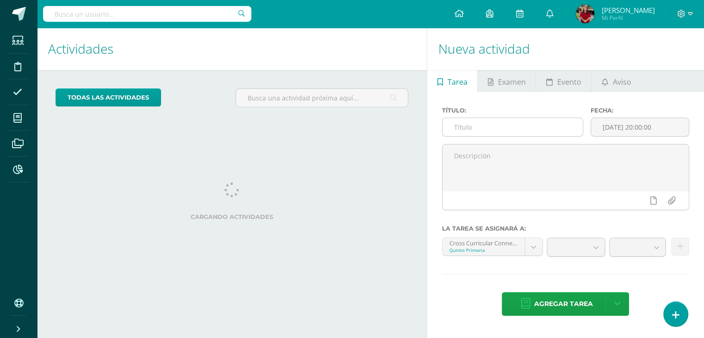
click at [496, 123] on input "text" at bounding box center [513, 127] width 140 height 18
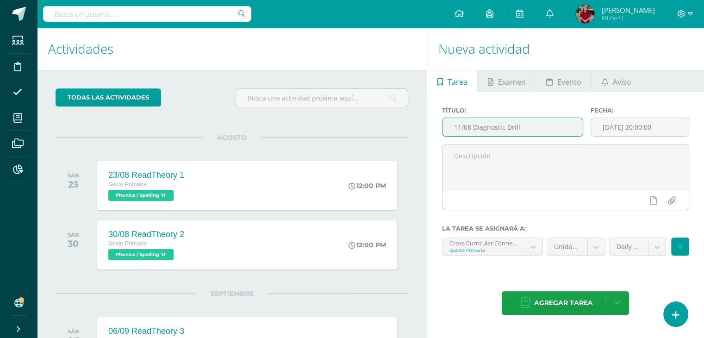
drag, startPoint x: 530, startPoint y: 128, endPoint x: 420, endPoint y: 131, distance: 110.3
click at [420, 131] on div "Actividades Actividad todas las Actividades No tienes actividades Échale un vis…" at bounding box center [370, 283] width 675 height 510
type input "11/08 Diagnostic Drill"
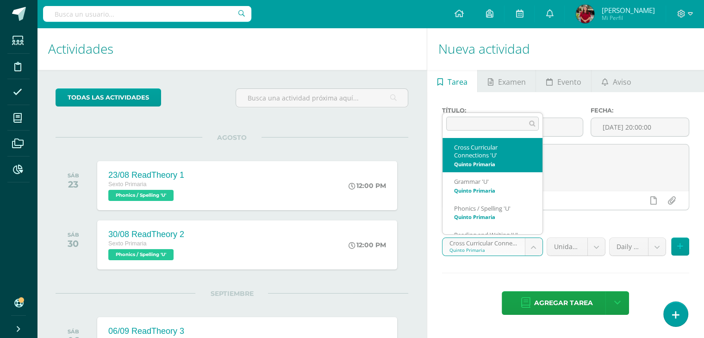
click at [491, 250] on body "Estudiantes Disciplina Asistencia Mis cursos Archivos Reportes Soporte Ayuda Re…" at bounding box center [352, 169] width 704 height 338
click at [608, 248] on body "Estudiantes Disciplina Asistencia Mis cursos Archivos Reportes Soporte Ayuda Re…" at bounding box center [352, 169] width 704 height 338
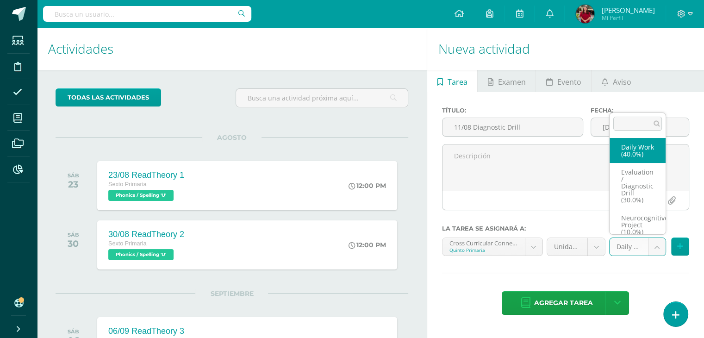
click at [614, 250] on body "Estudiantes Disciplina Asistencia Mis cursos Archivos Reportes Soporte Ayuda Re…" at bounding box center [352, 169] width 704 height 338
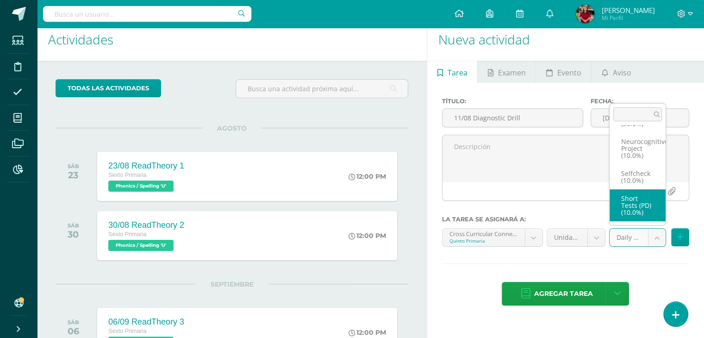
scroll to position [9, 0]
drag, startPoint x: 632, startPoint y: 238, endPoint x: 633, endPoint y: 230, distance: 7.9
click at [632, 238] on body "Estudiantes Disciplina Asistencia Mis cursos Archivos Reportes Soporte Ayuda Re…" at bounding box center [352, 160] width 704 height 338
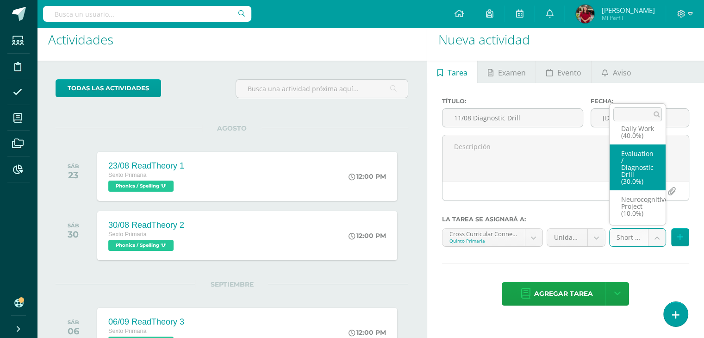
select select "205874"
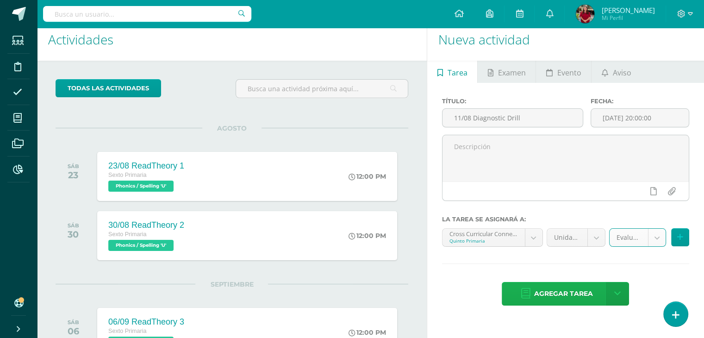
scroll to position [9, 0]
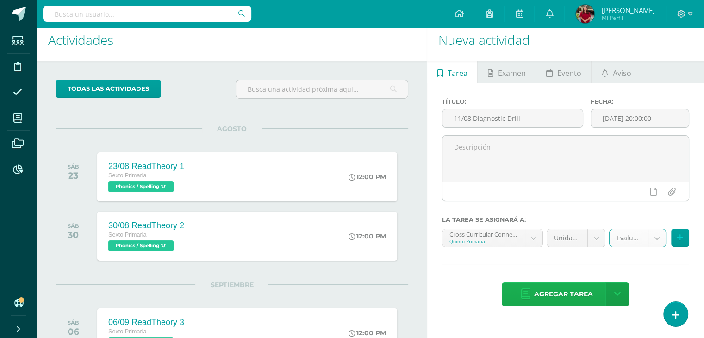
click at [565, 298] on span "Agregar tarea" at bounding box center [563, 294] width 59 height 23
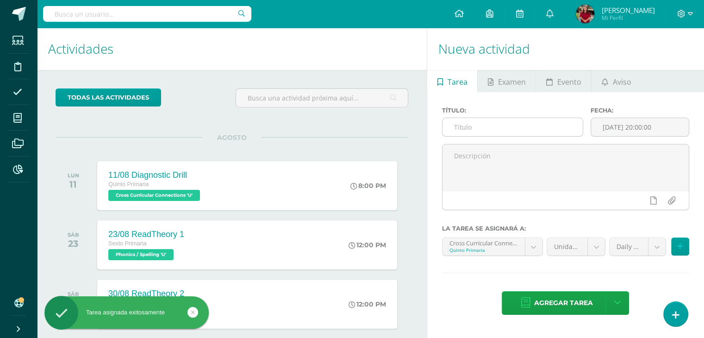
click at [552, 129] on input "text" at bounding box center [513, 127] width 140 height 18
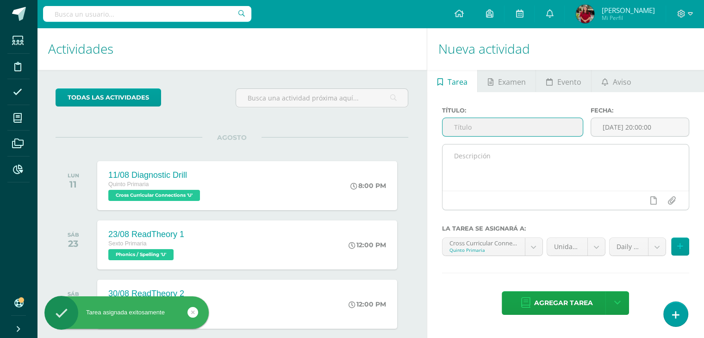
paste input "11/08 Diagnostic Drill"
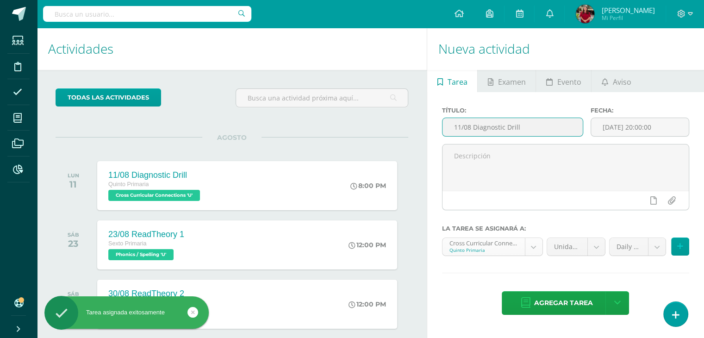
type input "11/08 Diagnostic Drill"
click at [503, 249] on body "Tarea asignada exitosamente Estudiantes Disciplina Asistencia Mis cursos Archiv…" at bounding box center [352, 169] width 704 height 338
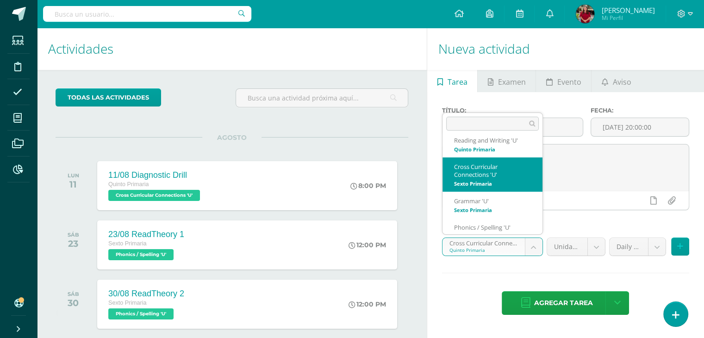
scroll to position [98, 0]
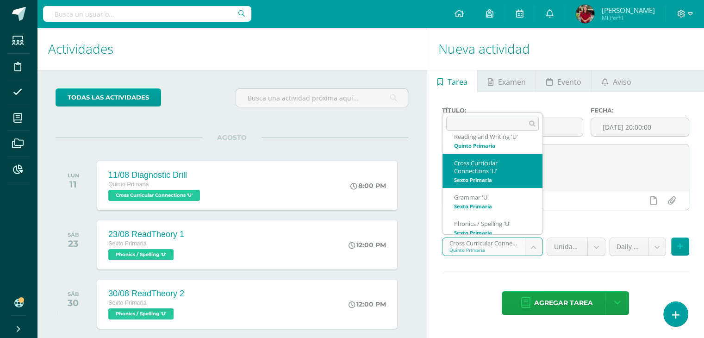
select select "200811"
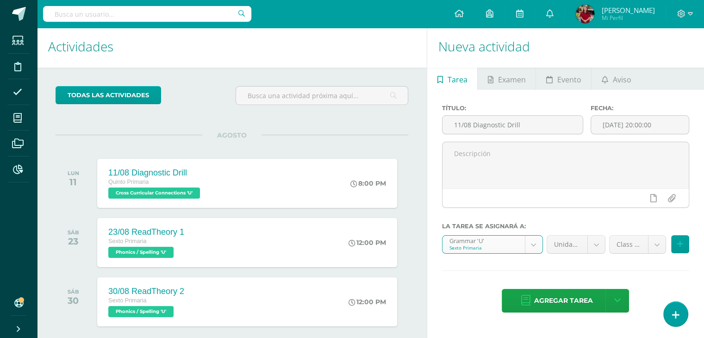
click at [647, 251] on body "Tarea asignada exitosamente Estudiantes Disciplina Asistencia Mis cursos Archiv…" at bounding box center [352, 167] width 704 height 338
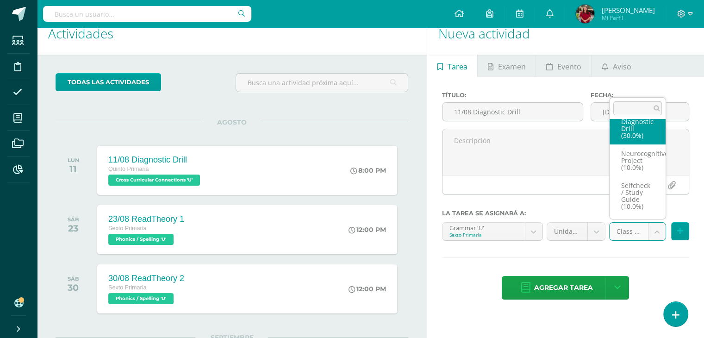
scroll to position [68, 0]
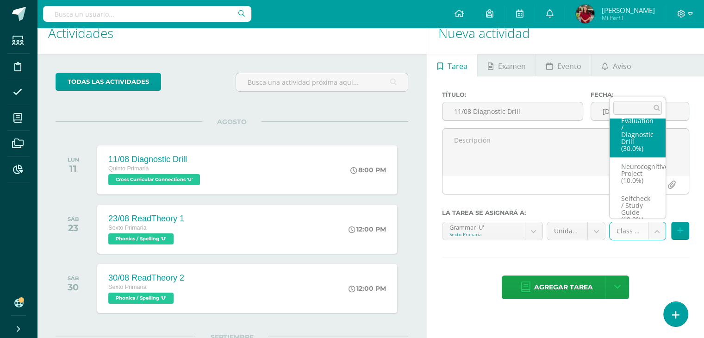
select select "205894"
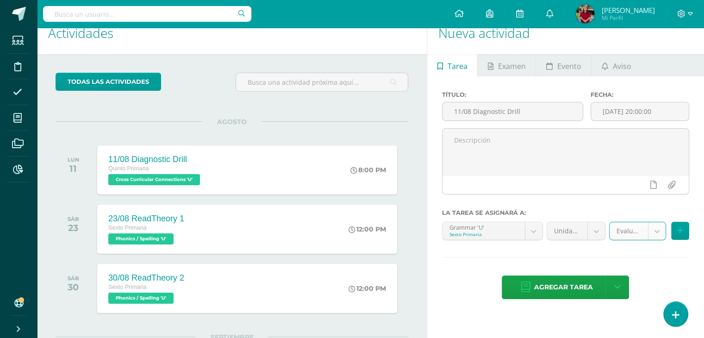
scroll to position [16, 0]
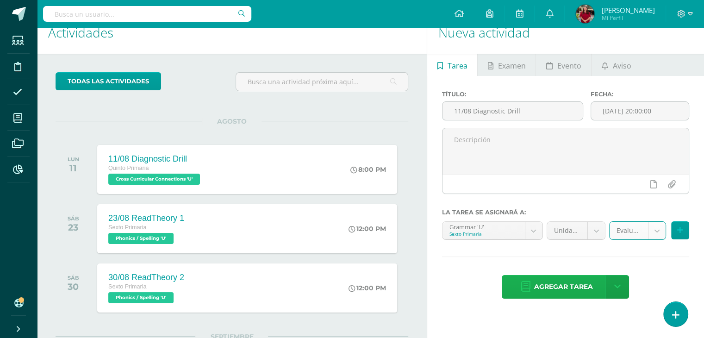
click at [585, 290] on span "Agregar tarea" at bounding box center [563, 287] width 59 height 23
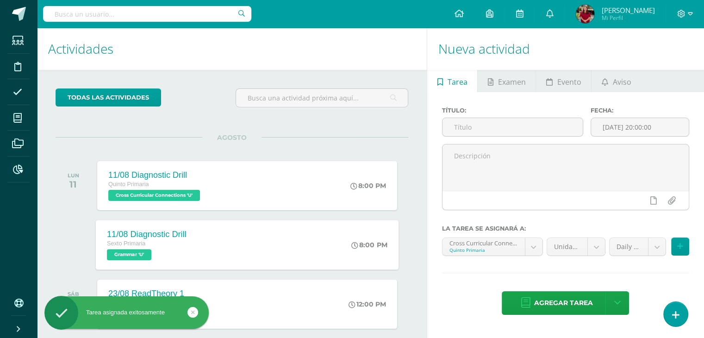
click at [219, 245] on div "11/08 Diagnostic Drill Sexto Primaria Grammar 'U' 8:00 PM 11/08 Diagnostic Dril…" at bounding box center [247, 245] width 303 height 50
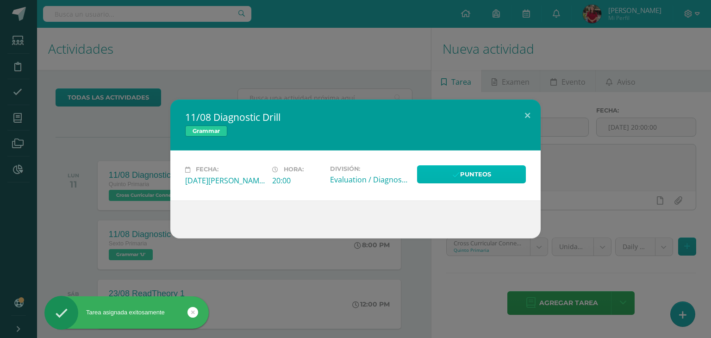
click at [457, 171] on icon at bounding box center [457, 175] width 8 height 8
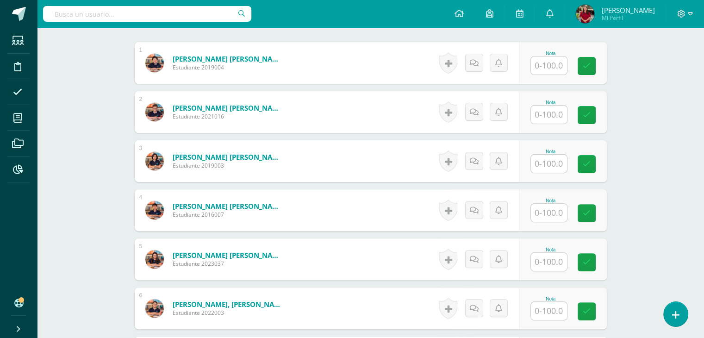
scroll to position [280, 0]
click at [545, 69] on input "text" at bounding box center [554, 66] width 37 height 19
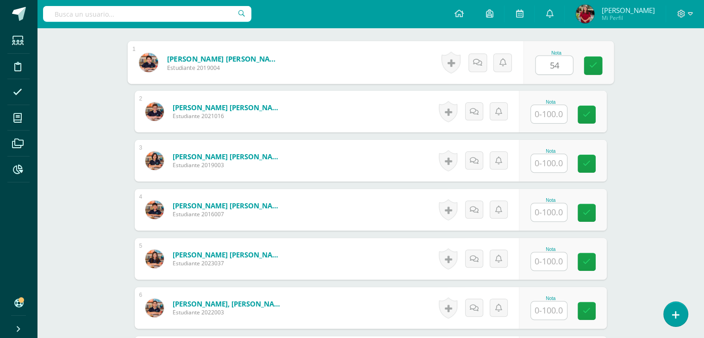
type input "54"
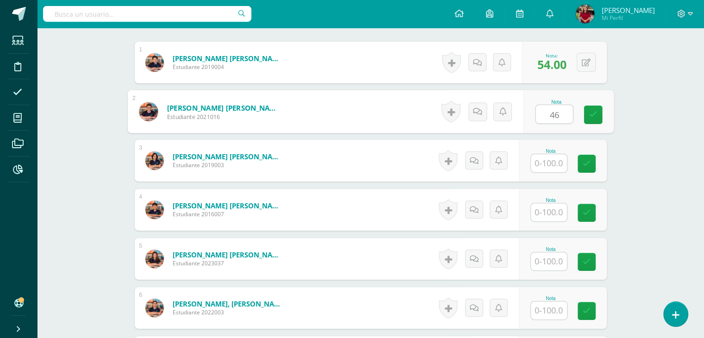
type input "46"
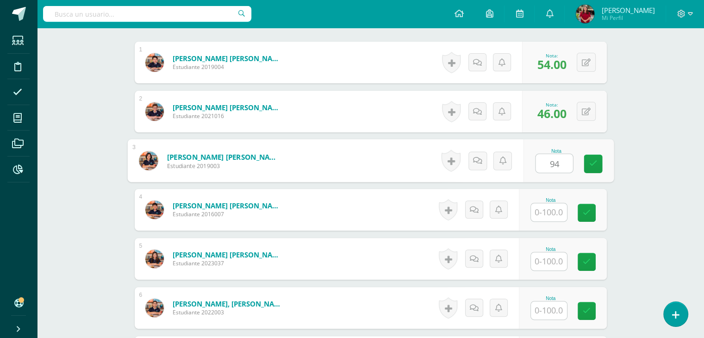
type input "94"
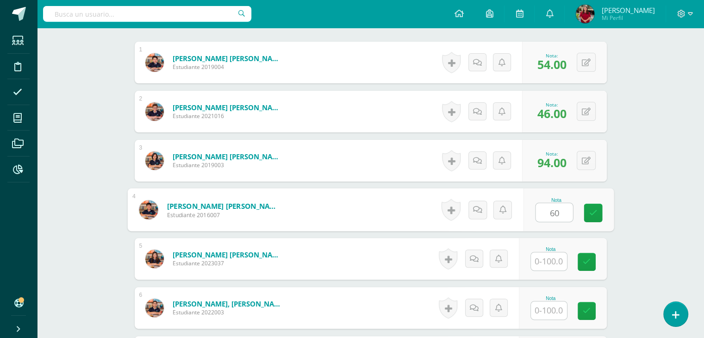
type input "60"
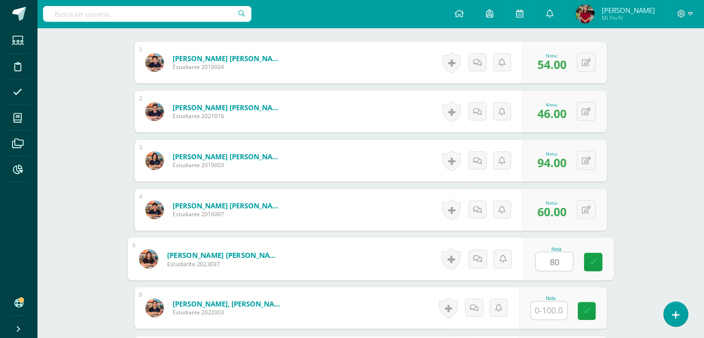
type input "80"
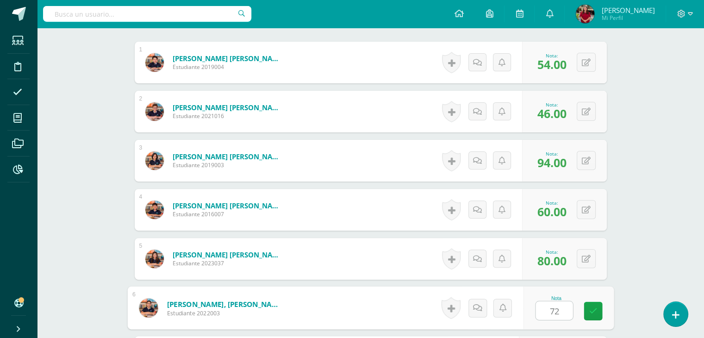
type input "72"
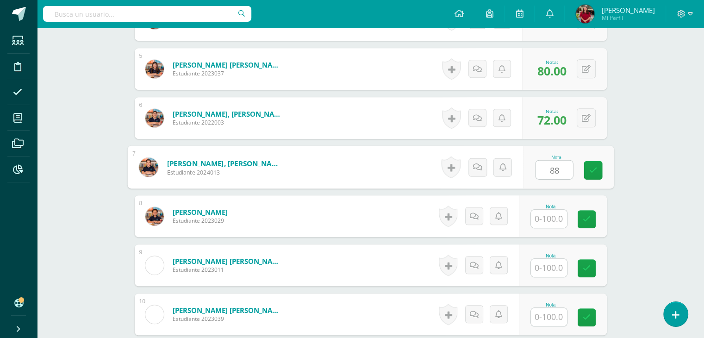
type input "88"
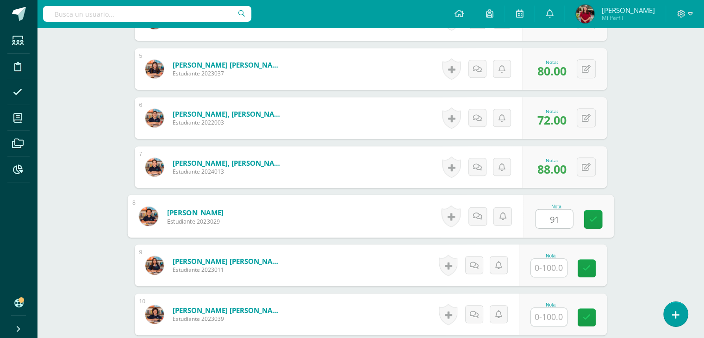
type input "91"
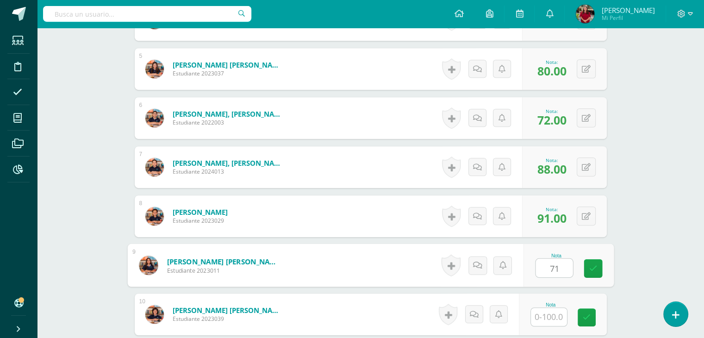
type input "71"
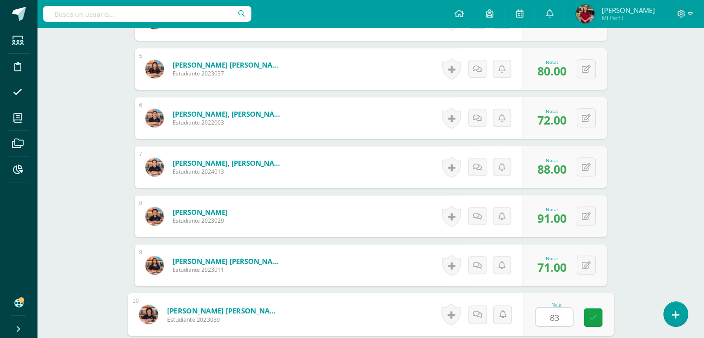
type input "83"
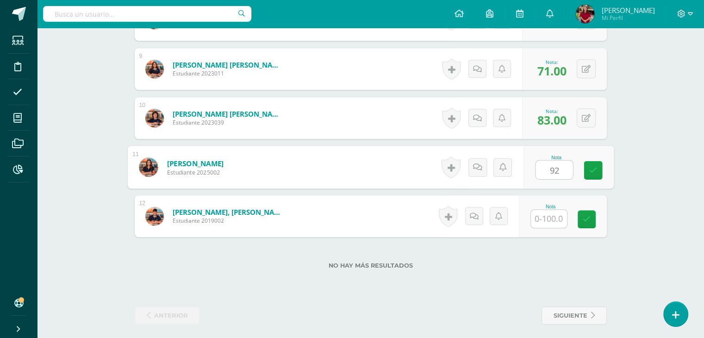
type input "92"
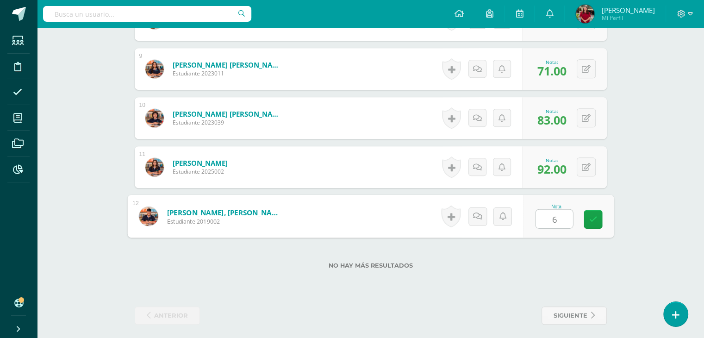
type input "65"
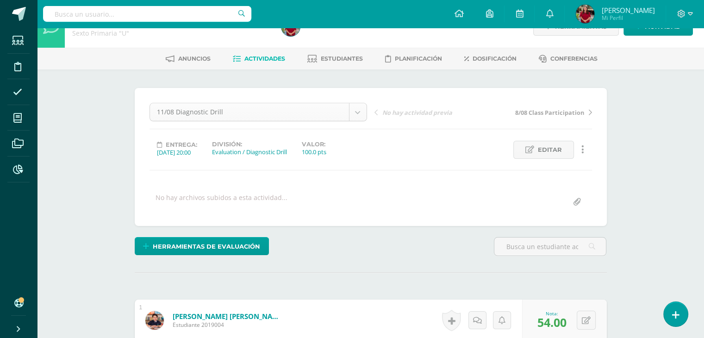
scroll to position [0, 0]
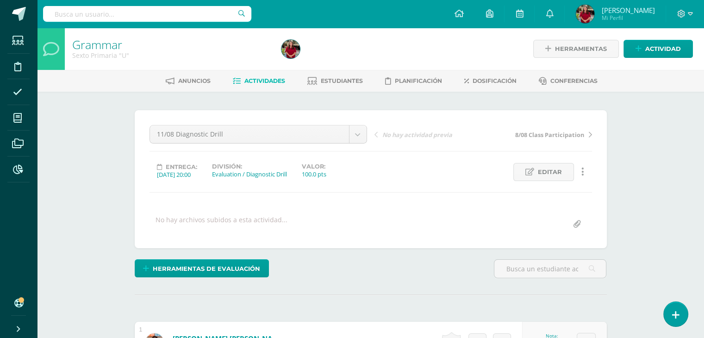
click at [262, 80] on span "Actividades" at bounding box center [265, 80] width 41 height 7
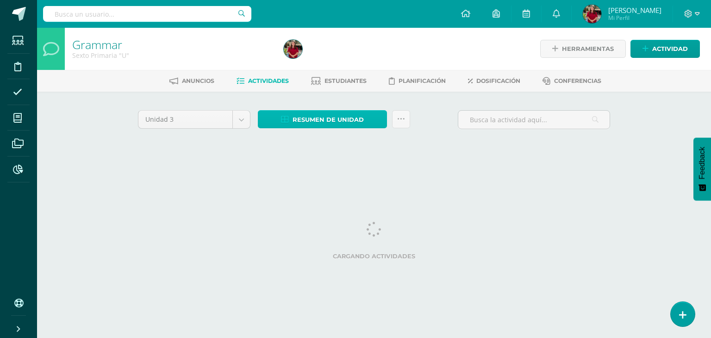
click at [296, 122] on span "Resumen de unidad" at bounding box center [328, 119] width 71 height 17
click at [328, 59] on div at bounding box center [387, 49] width 215 height 42
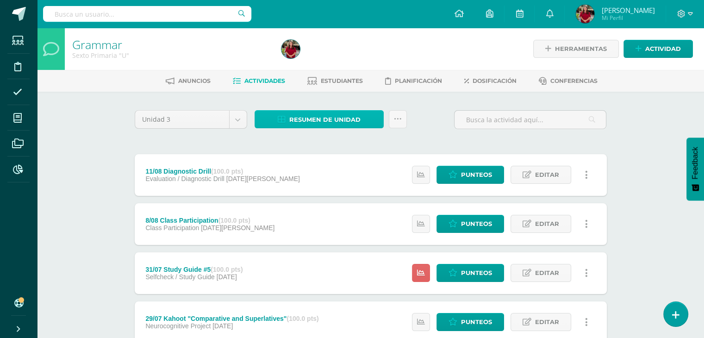
click at [316, 114] on span "Resumen de unidad" at bounding box center [324, 119] width 71 height 17
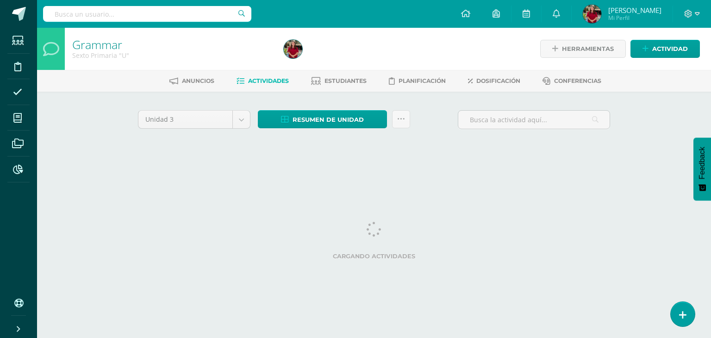
click at [301, 131] on div "Resumen de unidad Descargar como HTML Descargar como PDF Descargar como XLS Sub…" at bounding box center [334, 123] width 160 height 26
click at [302, 121] on span "Resumen de unidad" at bounding box center [328, 119] width 71 height 17
click at [317, 57] on link "Descargar como HTML" at bounding box center [323, 59] width 99 height 14
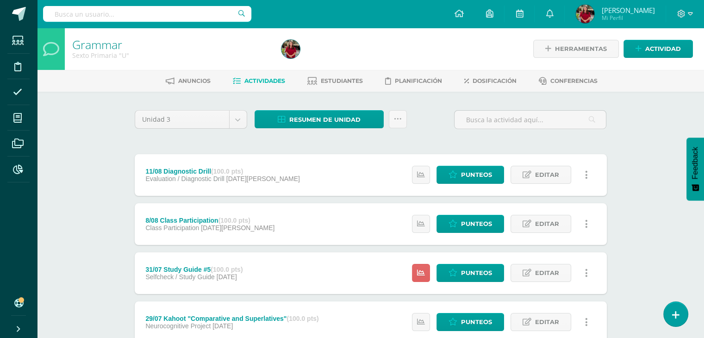
click at [581, 173] on link at bounding box center [587, 175] width 18 height 18
click at [551, 218] on link "Eliminar" at bounding box center [569, 219] width 95 height 14
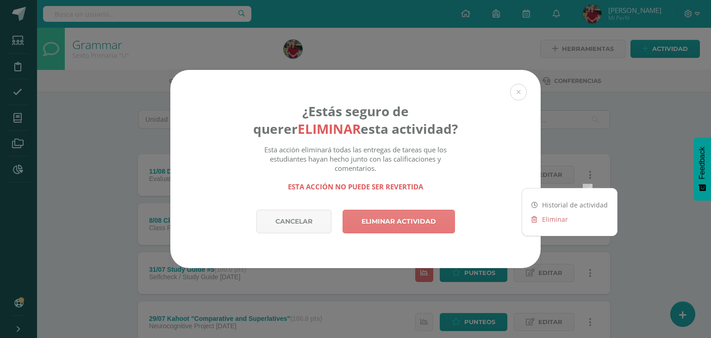
click at [430, 218] on link "Eliminar actividad" at bounding box center [399, 222] width 113 height 24
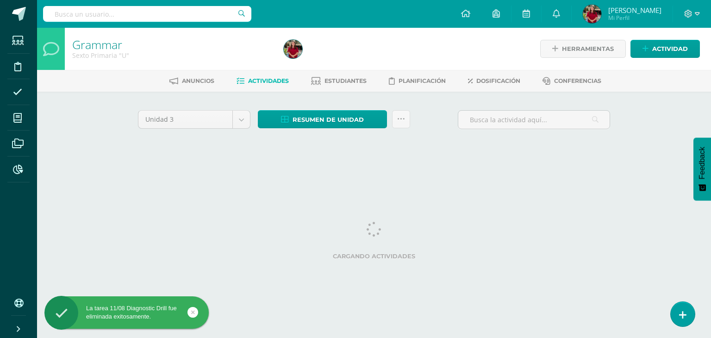
click at [21, 16] on span at bounding box center [19, 14] width 14 height 14
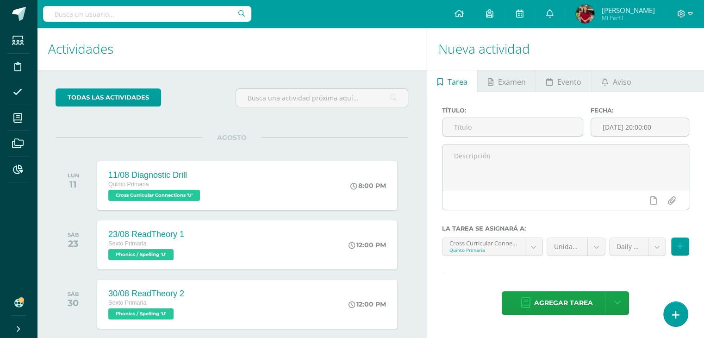
click at [522, 116] on div "Título:" at bounding box center [513, 125] width 149 height 37
click at [522, 123] on input "text" at bounding box center [513, 127] width 140 height 18
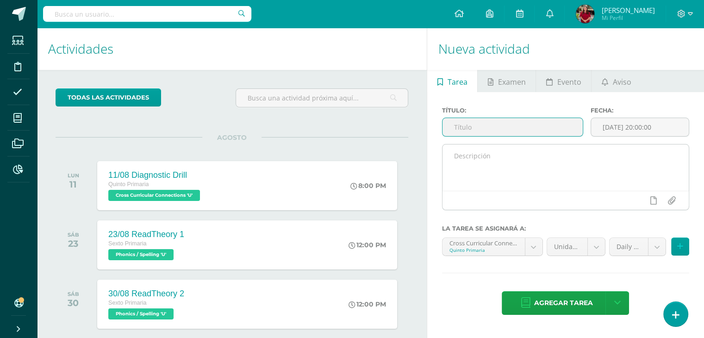
paste input "11/08 Diagnostic Drill"
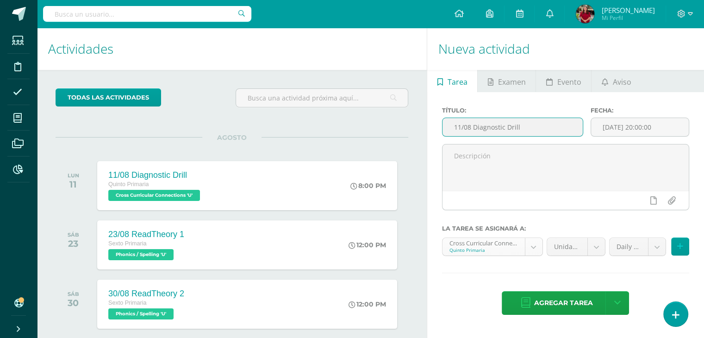
type input "11/08 Diagnostic Drill"
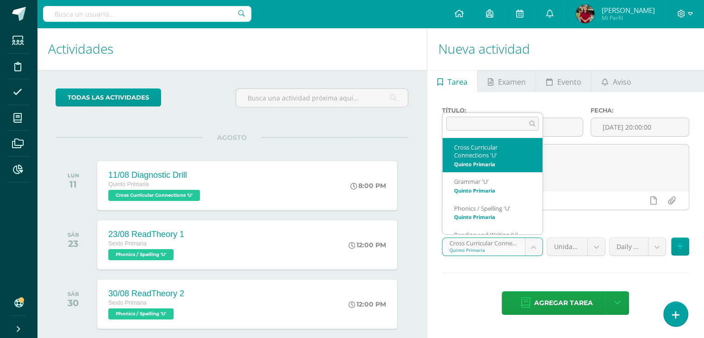
click at [502, 243] on body "Estudiantes Disciplina Asistencia Mis cursos Archivos Reportes Soporte Ayuda Re…" at bounding box center [352, 169] width 704 height 338
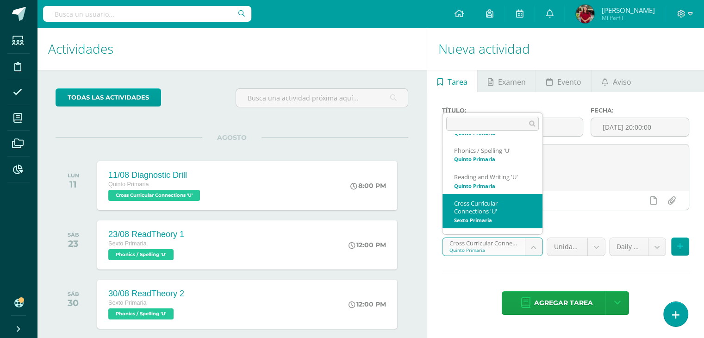
scroll to position [60, 0]
select select "200804"
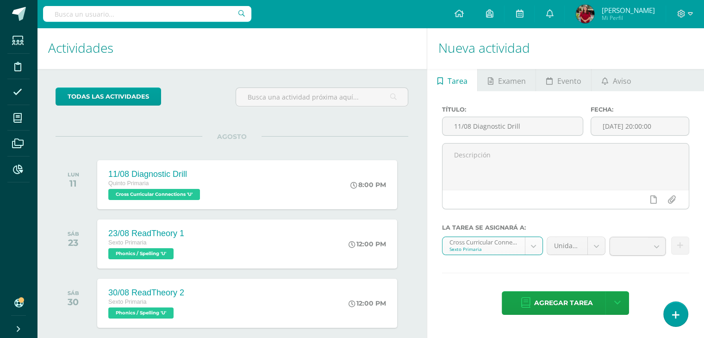
scroll to position [1, 0]
click at [627, 242] on body "Estudiantes Disciplina Asistencia Mis cursos Archivos Reportes Soporte Ayuda Re…" at bounding box center [352, 168] width 704 height 338
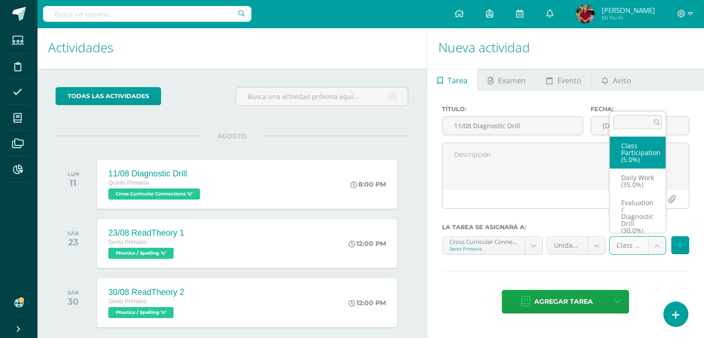
scroll to position [13, 0]
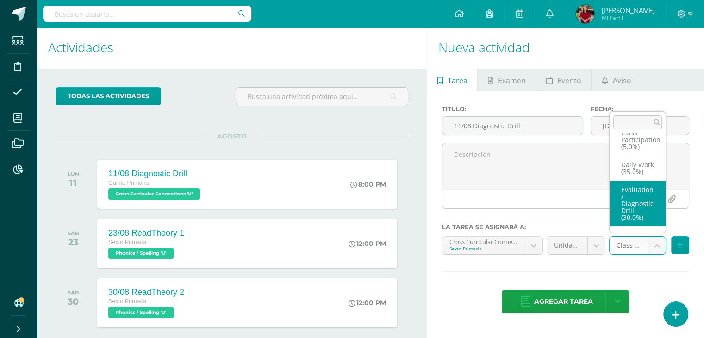
select select "205925"
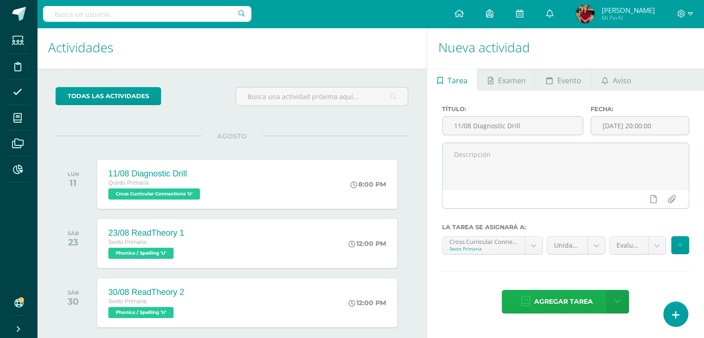
click at [576, 300] on span "Agregar tarea" at bounding box center [563, 301] width 59 height 23
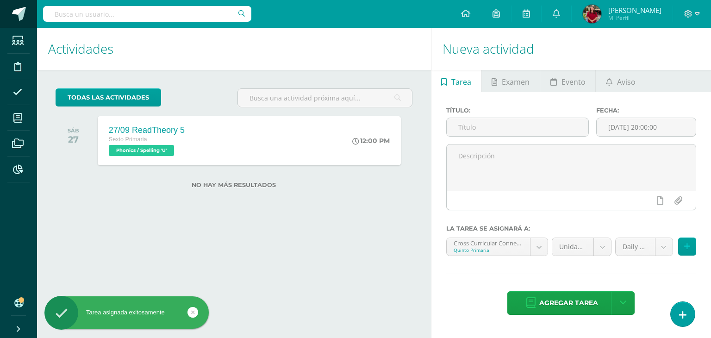
click at [18, 25] on link at bounding box center [18, 14] width 37 height 28
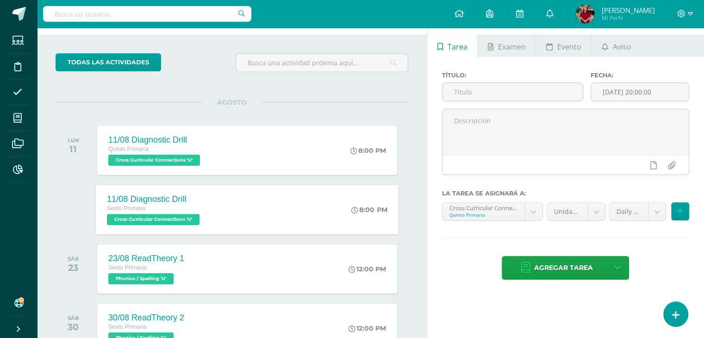
scroll to position [34, 0]
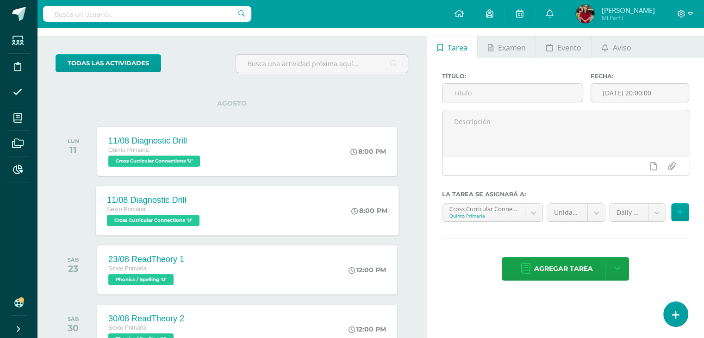
click at [226, 192] on div "11/08 Diagnostic Drill Sexto Primaria Cross Curricular Connections 'U' 8:00 PM …" at bounding box center [247, 211] width 303 height 50
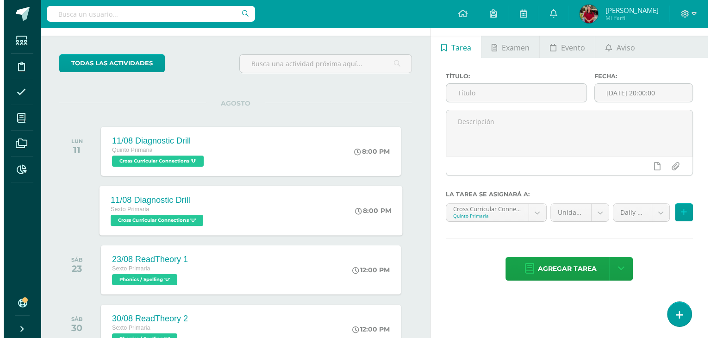
scroll to position [0, 0]
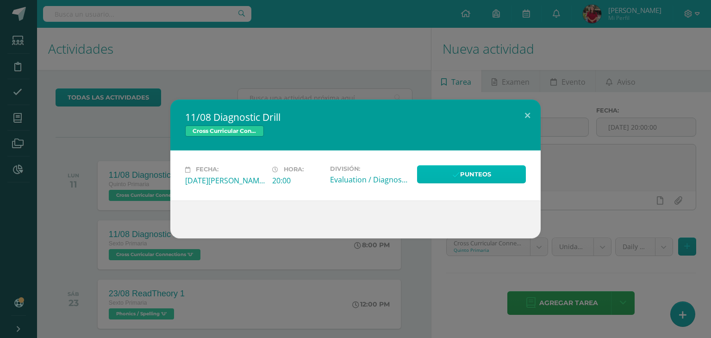
click at [453, 177] on icon at bounding box center [457, 175] width 8 height 8
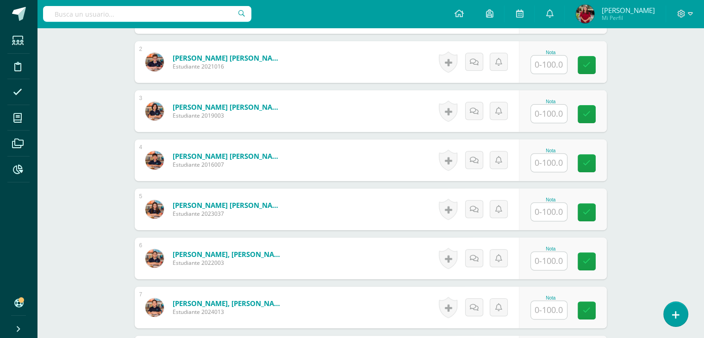
click at [546, 67] on input "text" at bounding box center [549, 65] width 36 height 18
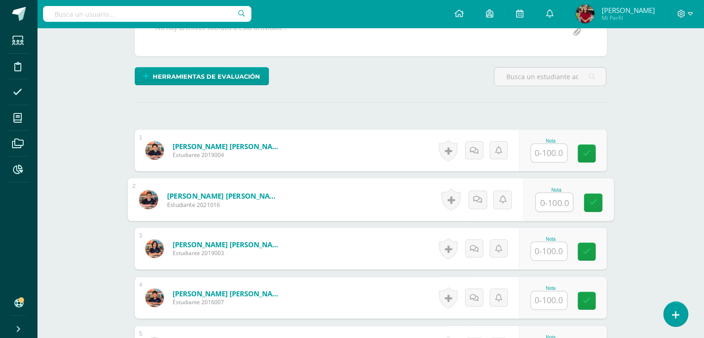
click at [553, 162] on div "Nota" at bounding box center [563, 151] width 88 height 42
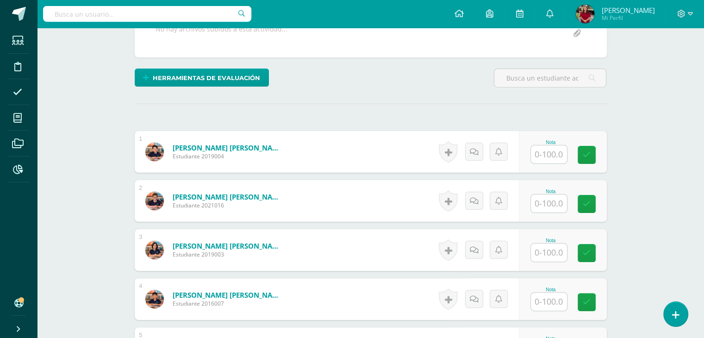
scroll to position [191, 0]
click at [553, 160] on input "text" at bounding box center [554, 154] width 37 height 19
type input "54"
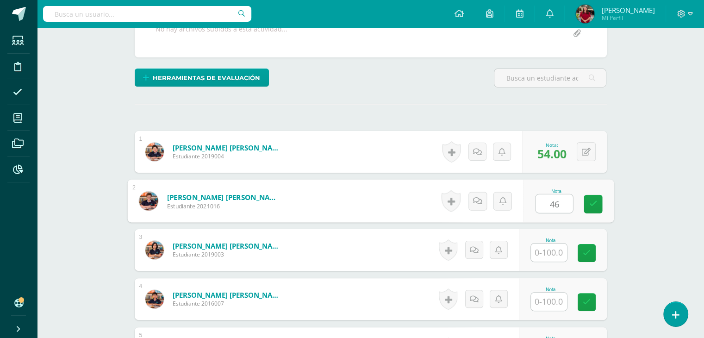
type input "46"
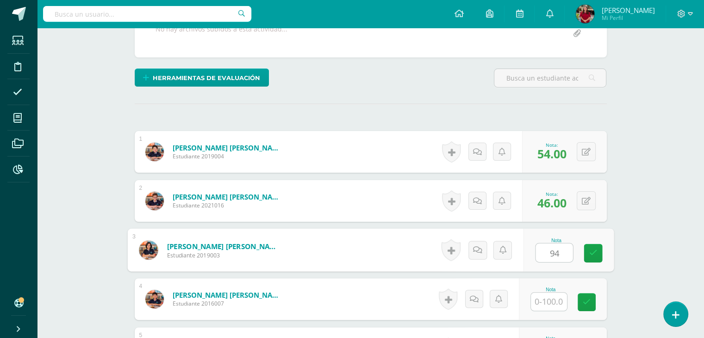
type input "94"
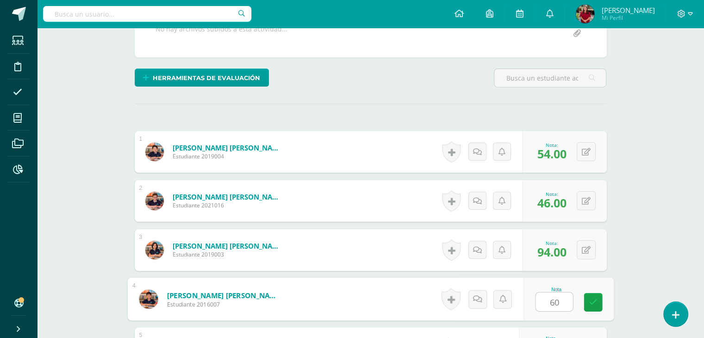
type input "60"
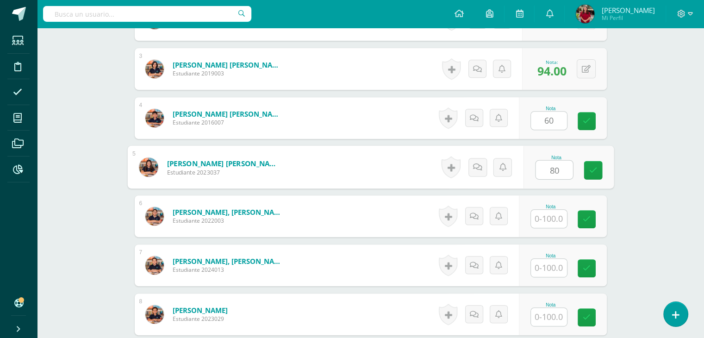
type input "80"
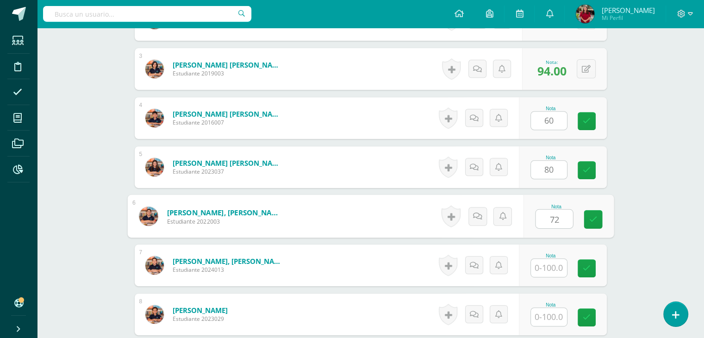
type input "72"
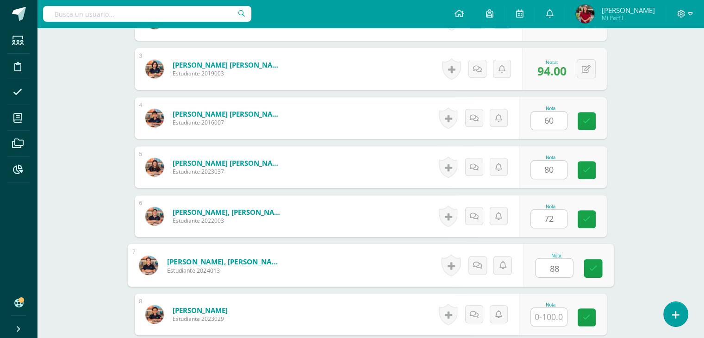
type input "88"
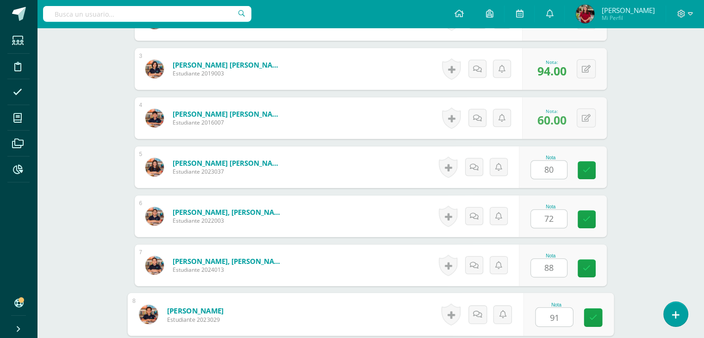
type input "91"
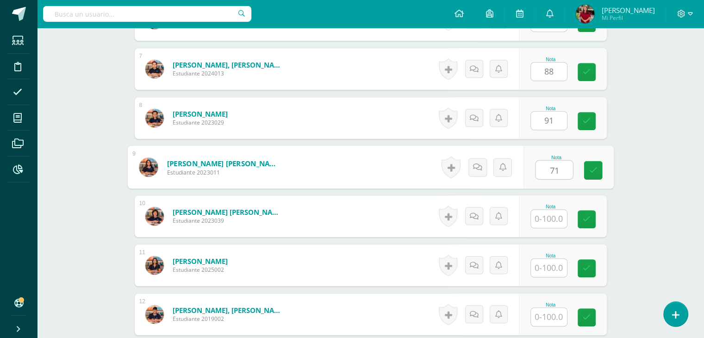
type input "71"
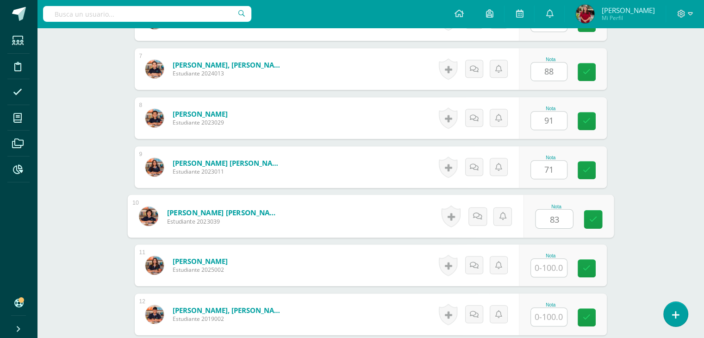
type input "83"
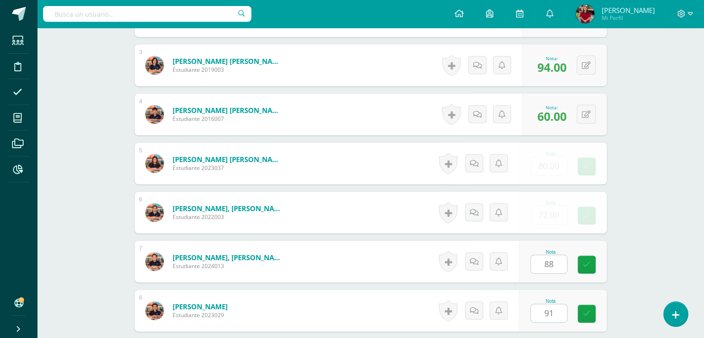
click at [0, 0] on div "0 Logros Logros obtenidos Aún no hay logros agregados Nota: N/A" at bounding box center [0, 0] width 0 height 0
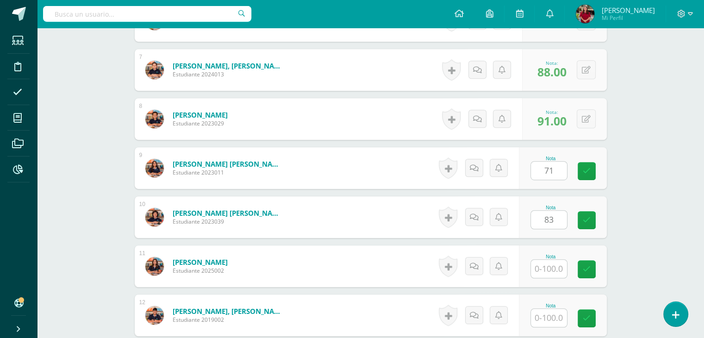
click at [552, 269] on input "text" at bounding box center [549, 269] width 36 height 18
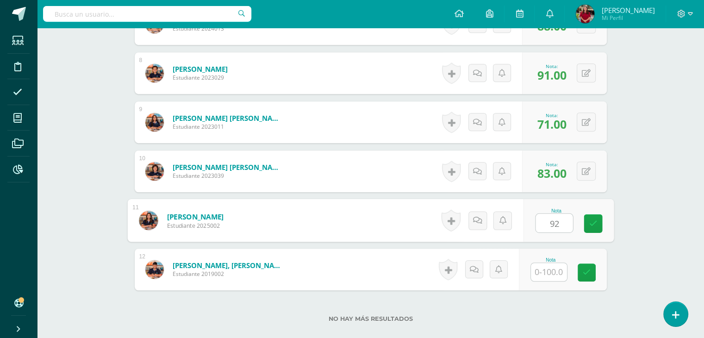
type input "92"
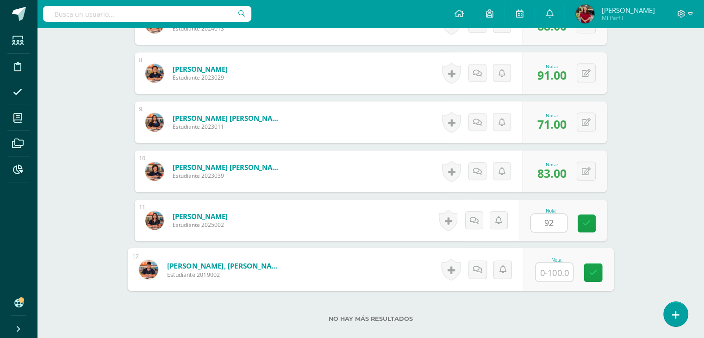
scroll to position [614, 0]
type input "65"
click at [589, 221] on icon at bounding box center [587, 223] width 8 height 8
click at [595, 274] on icon at bounding box center [593, 272] width 8 height 8
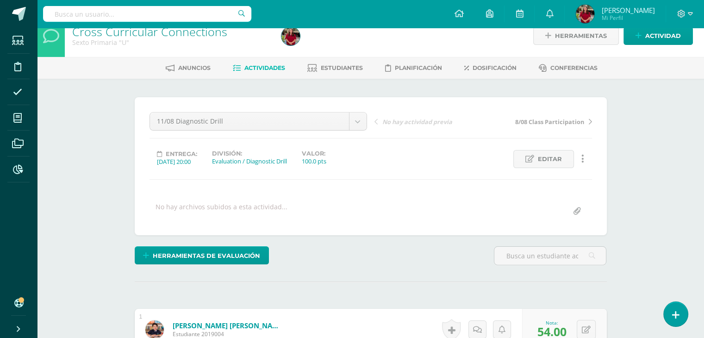
scroll to position [0, 0]
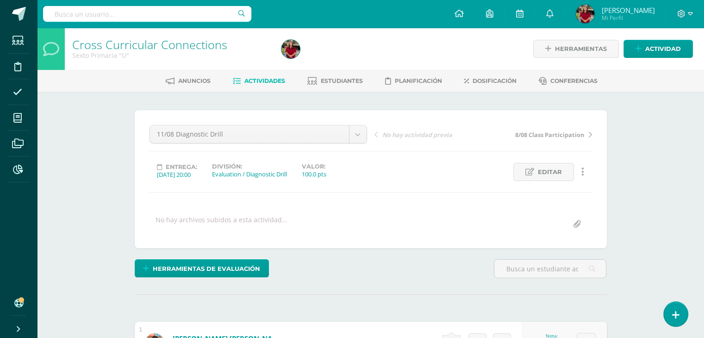
click at [245, 82] on span "Actividades" at bounding box center [265, 80] width 41 height 7
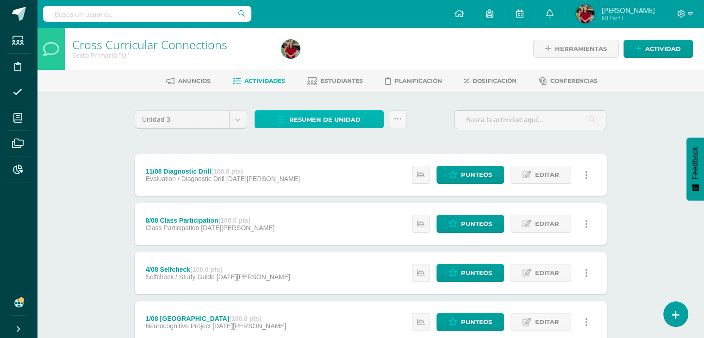
click at [311, 118] on span "Resumen de unidad" at bounding box center [324, 119] width 71 height 17
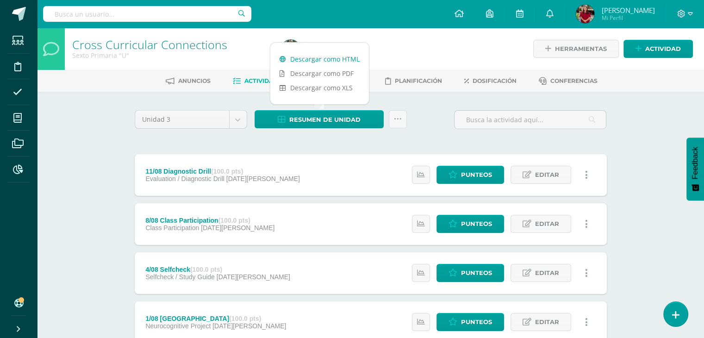
click at [319, 60] on link "Descargar como HTML" at bounding box center [319, 59] width 99 height 14
